Goal: Obtain resource: Download file/media

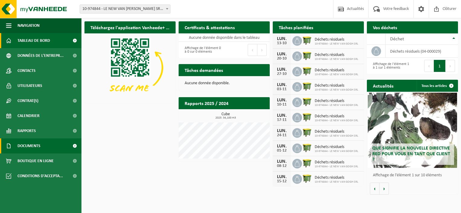
click at [72, 149] on span at bounding box center [75, 146] width 14 height 15
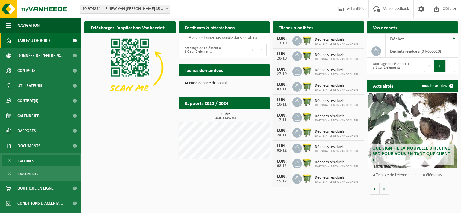
click at [31, 158] on span "Factures" at bounding box center [25, 161] width 15 height 11
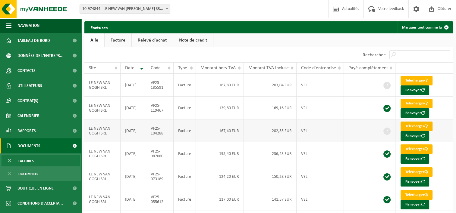
click at [412, 127] on link "Télécharger" at bounding box center [417, 127] width 32 height 10
click at [144, 39] on link "Relevé d'achat" at bounding box center [152, 40] width 41 height 14
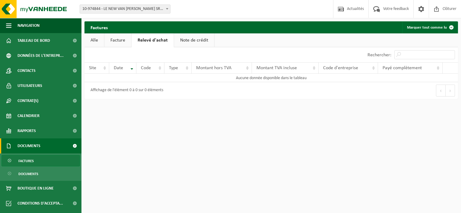
click at [181, 39] on link "Note de crédit" at bounding box center [194, 40] width 40 height 14
click at [128, 39] on link "Facture" at bounding box center [117, 40] width 27 height 14
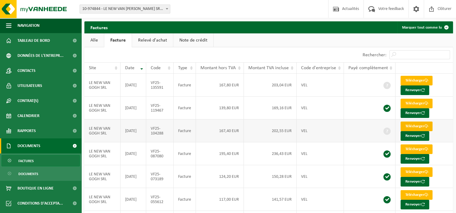
click at [414, 128] on link "Télécharger" at bounding box center [417, 127] width 32 height 10
click at [223, 45] on ul "Alle Facture Relevé d'achat Note de crédit" at bounding box center [268, 40] width 369 height 14
click at [412, 78] on link "Télécharger" at bounding box center [417, 81] width 32 height 10
